Goal: Transaction & Acquisition: Obtain resource

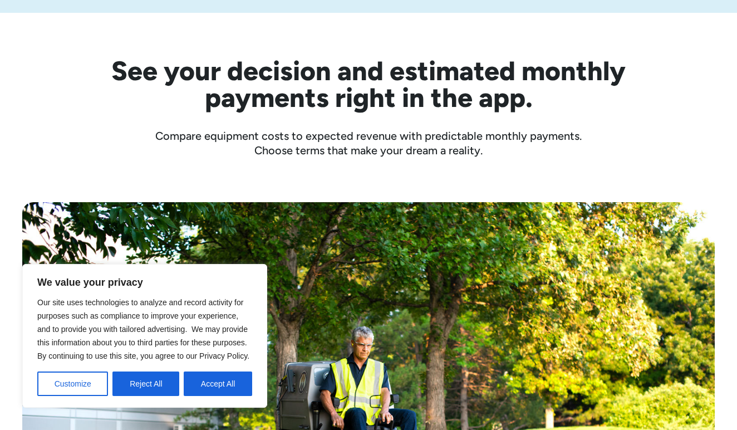
scroll to position [347, 0]
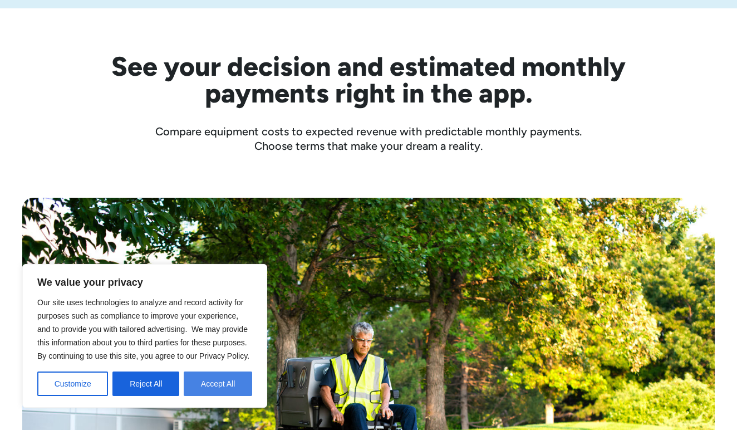
click at [222, 382] on button "Accept All" at bounding box center [218, 383] width 69 height 25
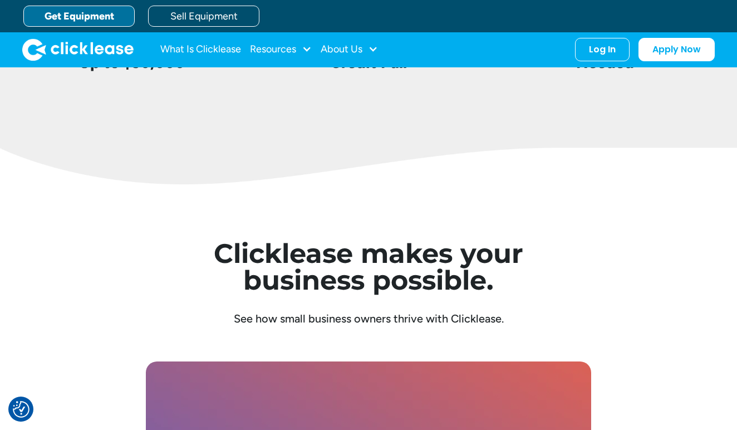
scroll to position [2702, 0]
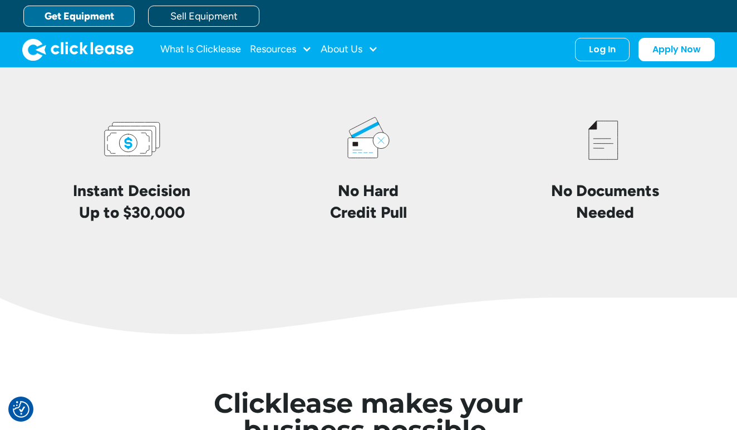
click at [141, 164] on icon at bounding box center [132, 140] width 62 height 62
click at [98, 25] on link "Get Equipment" at bounding box center [78, 16] width 111 height 21
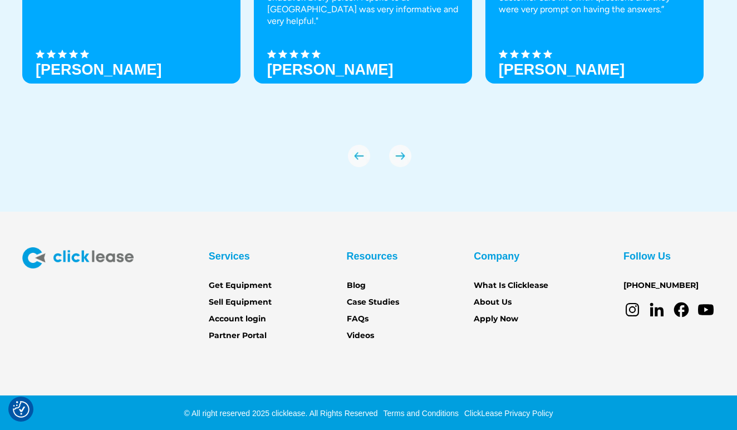
scroll to position [3866, 0]
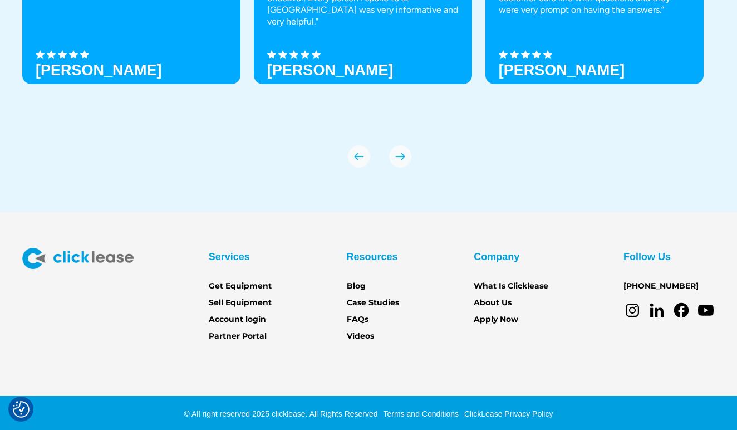
click at [260, 276] on div "Services Get Equipment Sell Equipment Account login Partner Portal" at bounding box center [240, 295] width 63 height 95
click at [246, 287] on link "Get Equipment" at bounding box center [240, 286] width 63 height 12
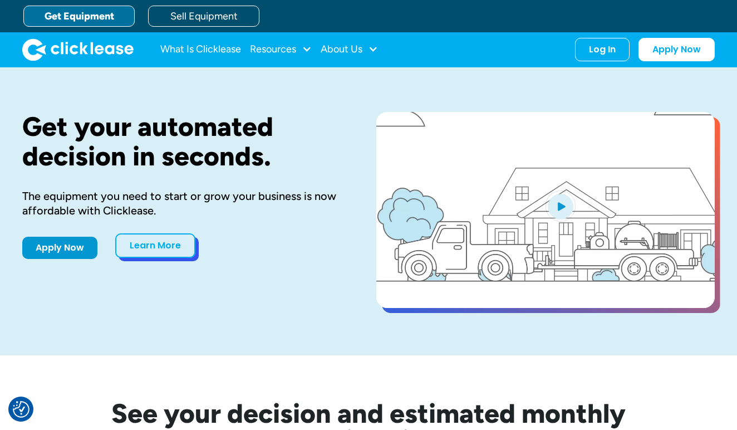
click at [145, 241] on link "Learn More" at bounding box center [155, 245] width 80 height 25
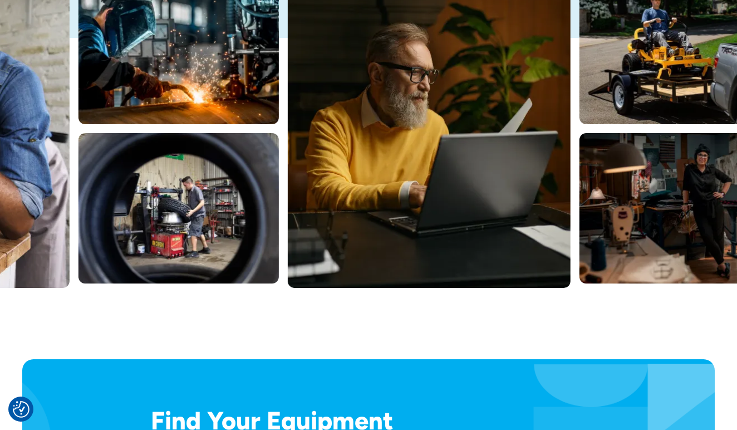
scroll to position [518, 0]
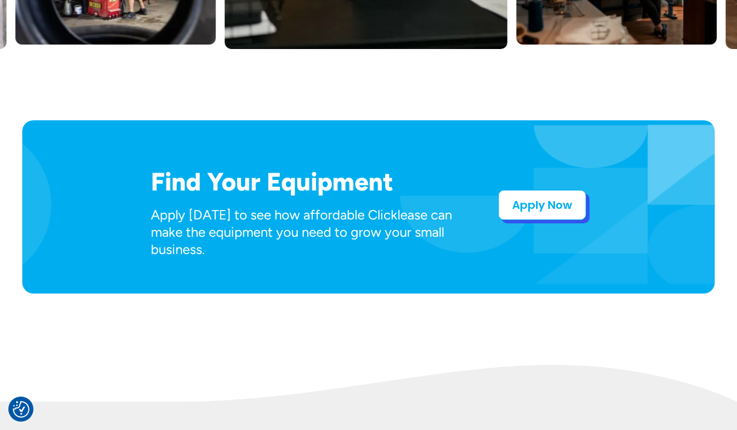
click at [514, 212] on link "Apply Now" at bounding box center [542, 205] width 88 height 30
